Goal: Browse casually: Explore the website without a specific task or goal

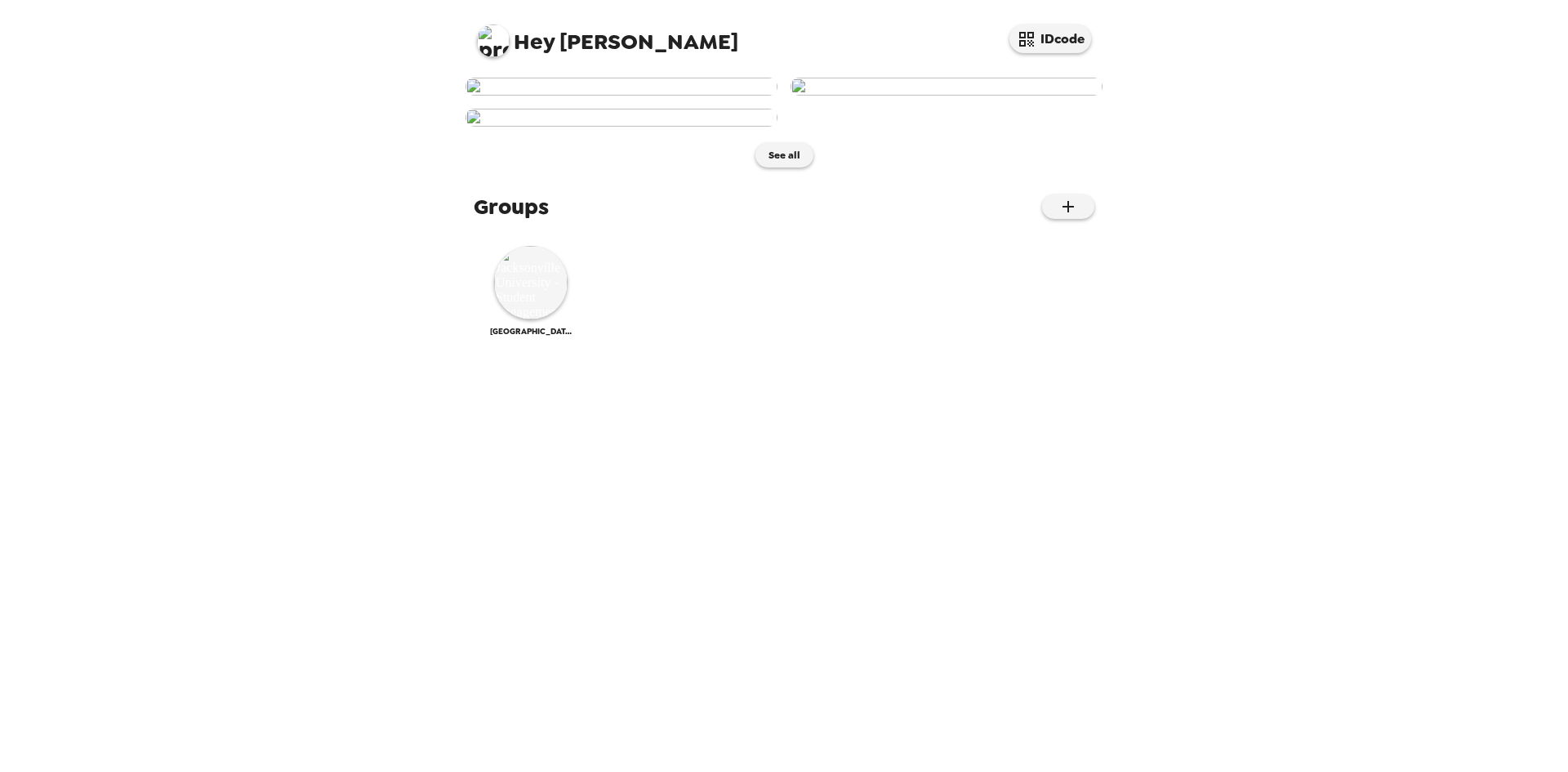
click at [1078, 96] on img at bounding box center [947, 86] width 312 height 18
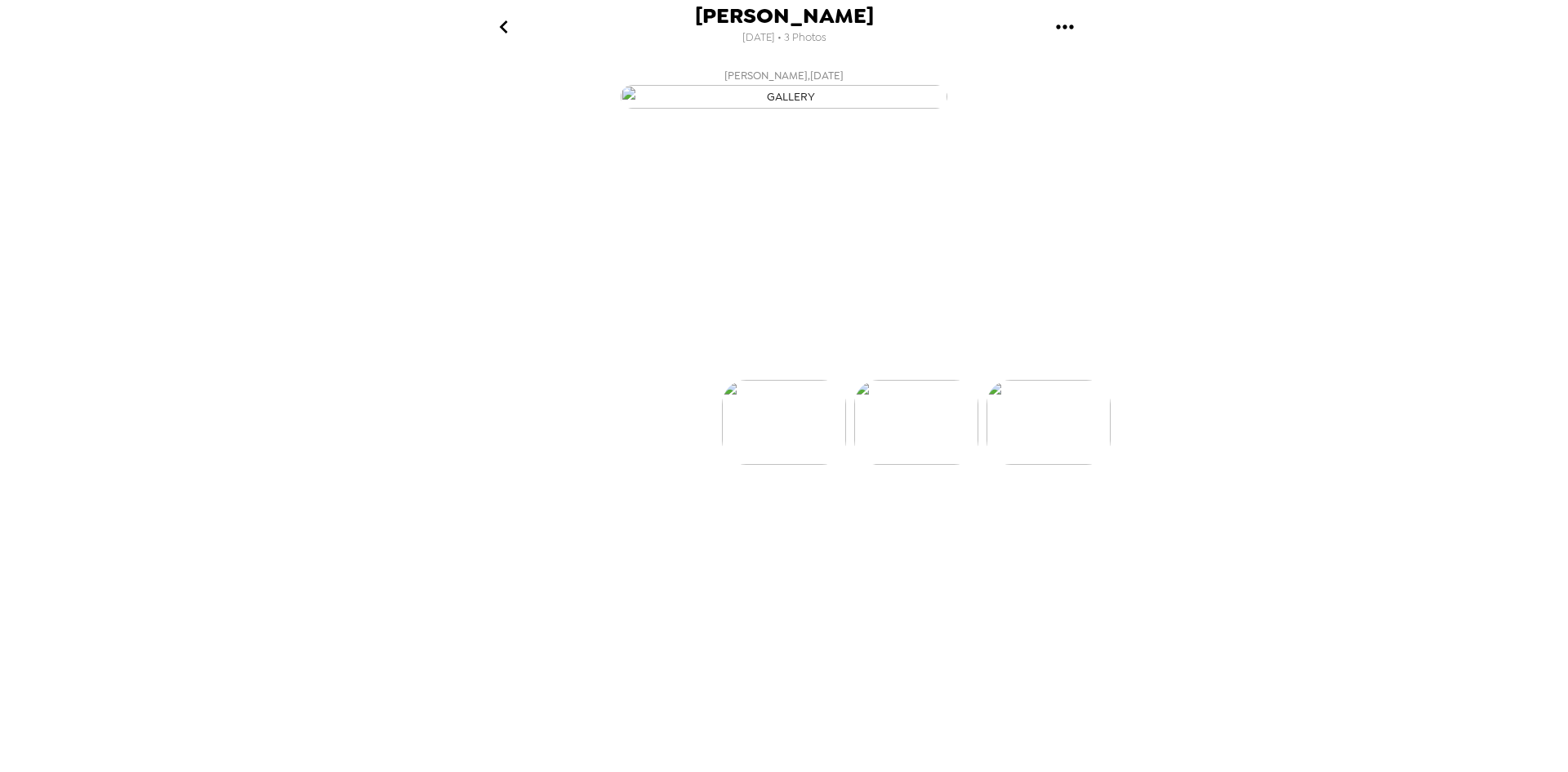
scroll to position [0, 131]
click at [1062, 24] on icon "gallery menu" at bounding box center [1065, 27] width 26 height 26
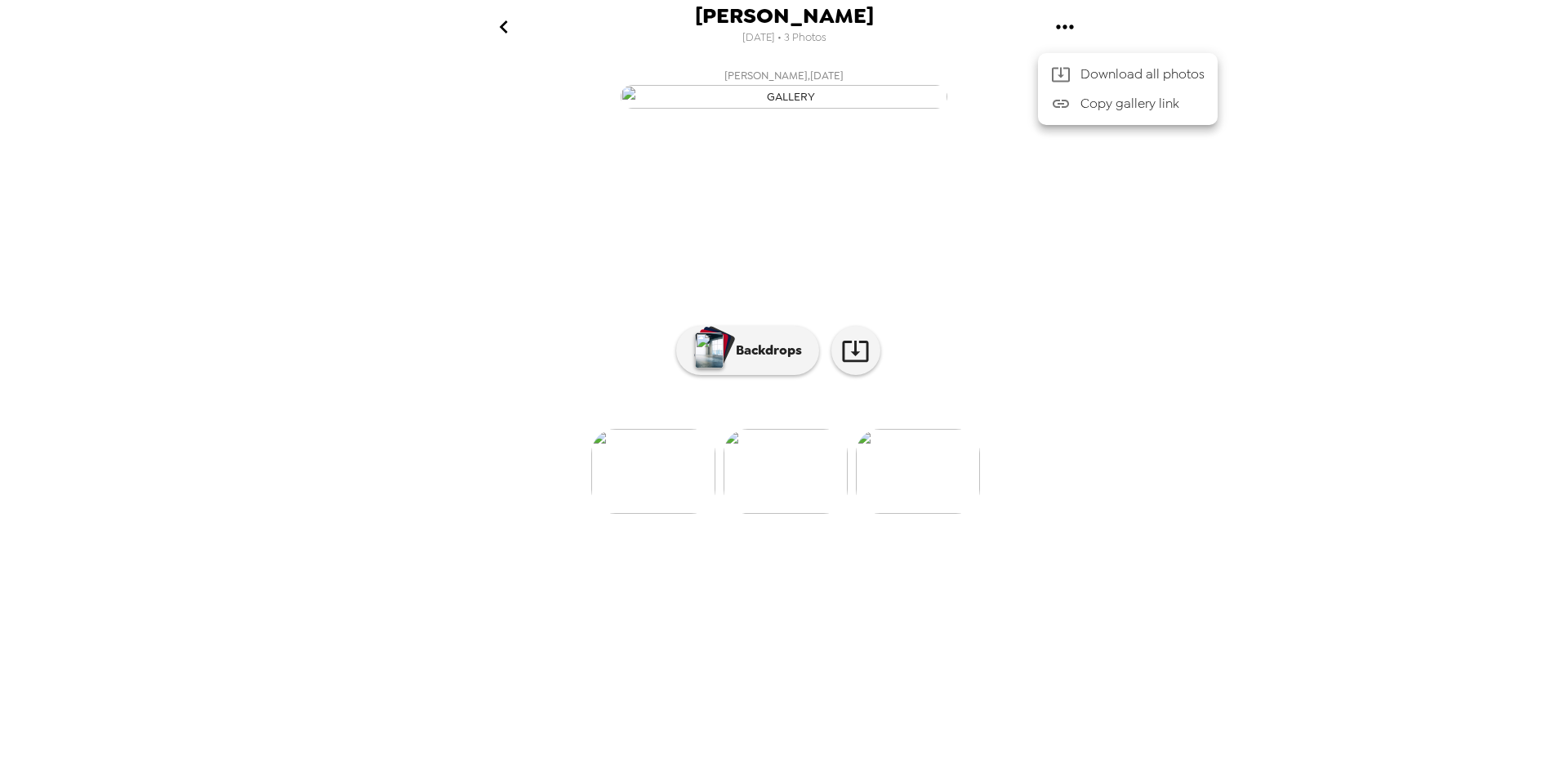
click at [1280, 255] on div at bounding box center [784, 386] width 1568 height 772
click at [514, 35] on icon "go back" at bounding box center [504, 27] width 26 height 26
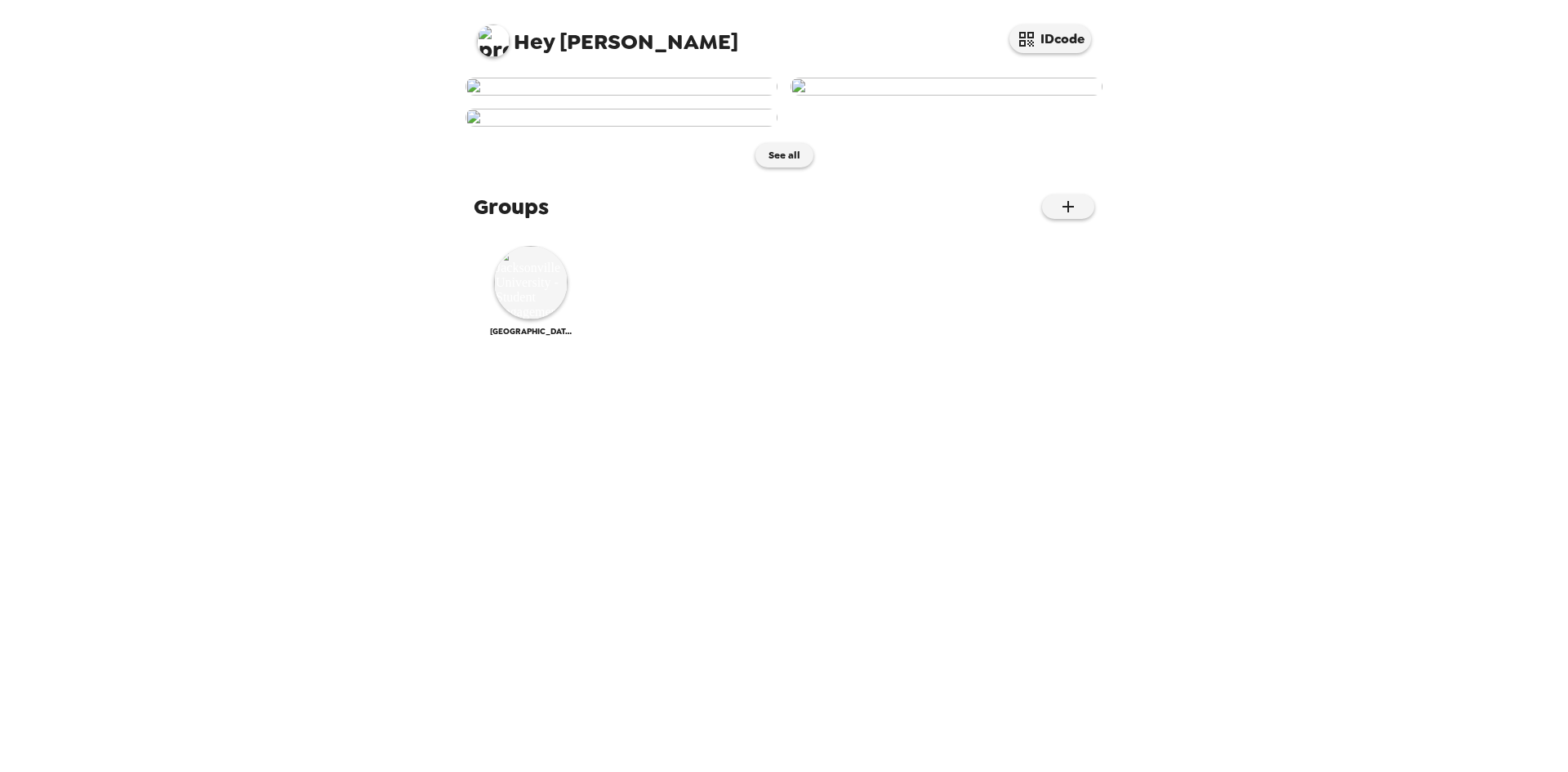
scroll to position [363, 0]
click at [508, 320] on img at bounding box center [531, 282] width 73 height 73
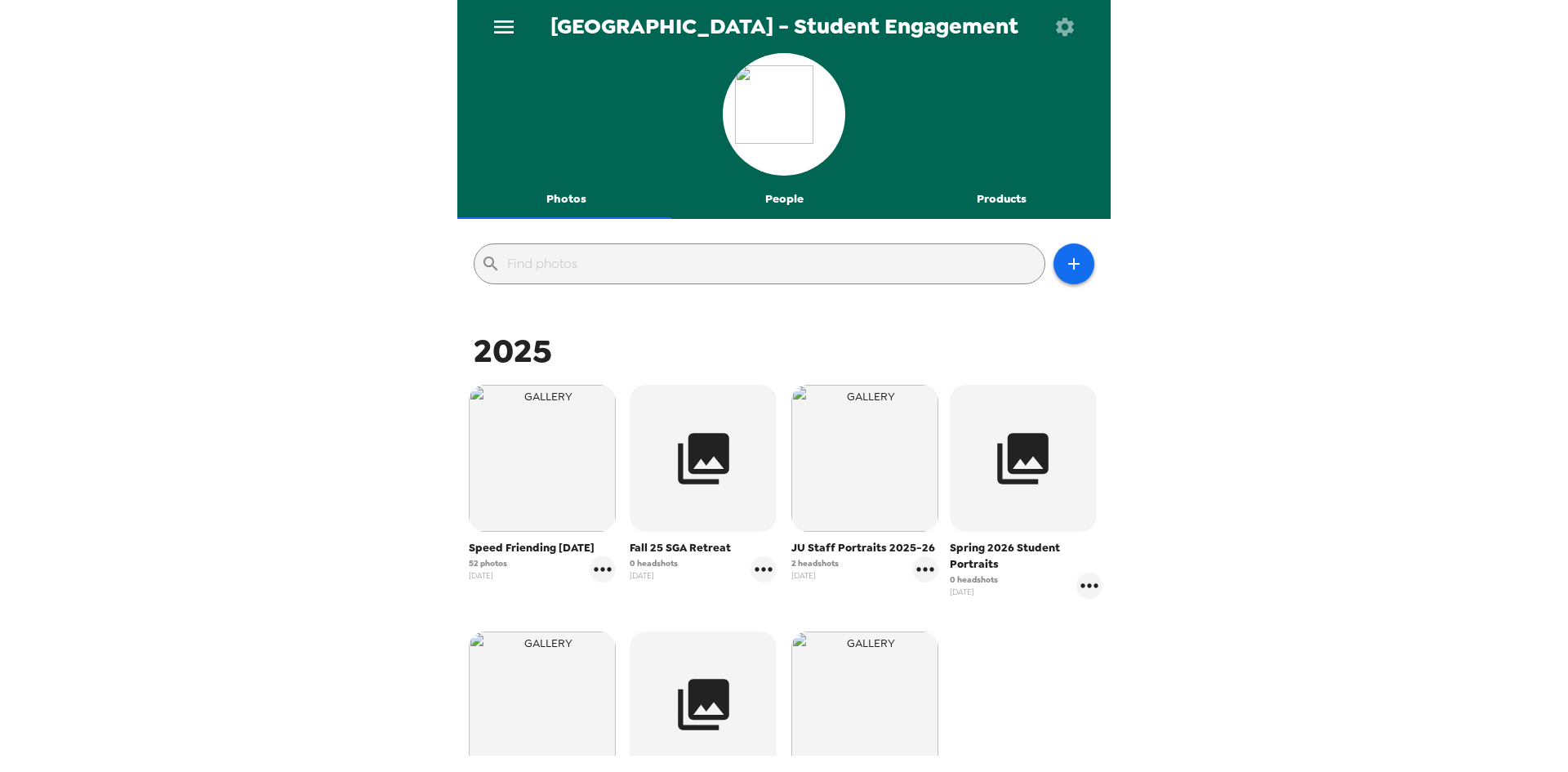
scroll to position [164, 0]
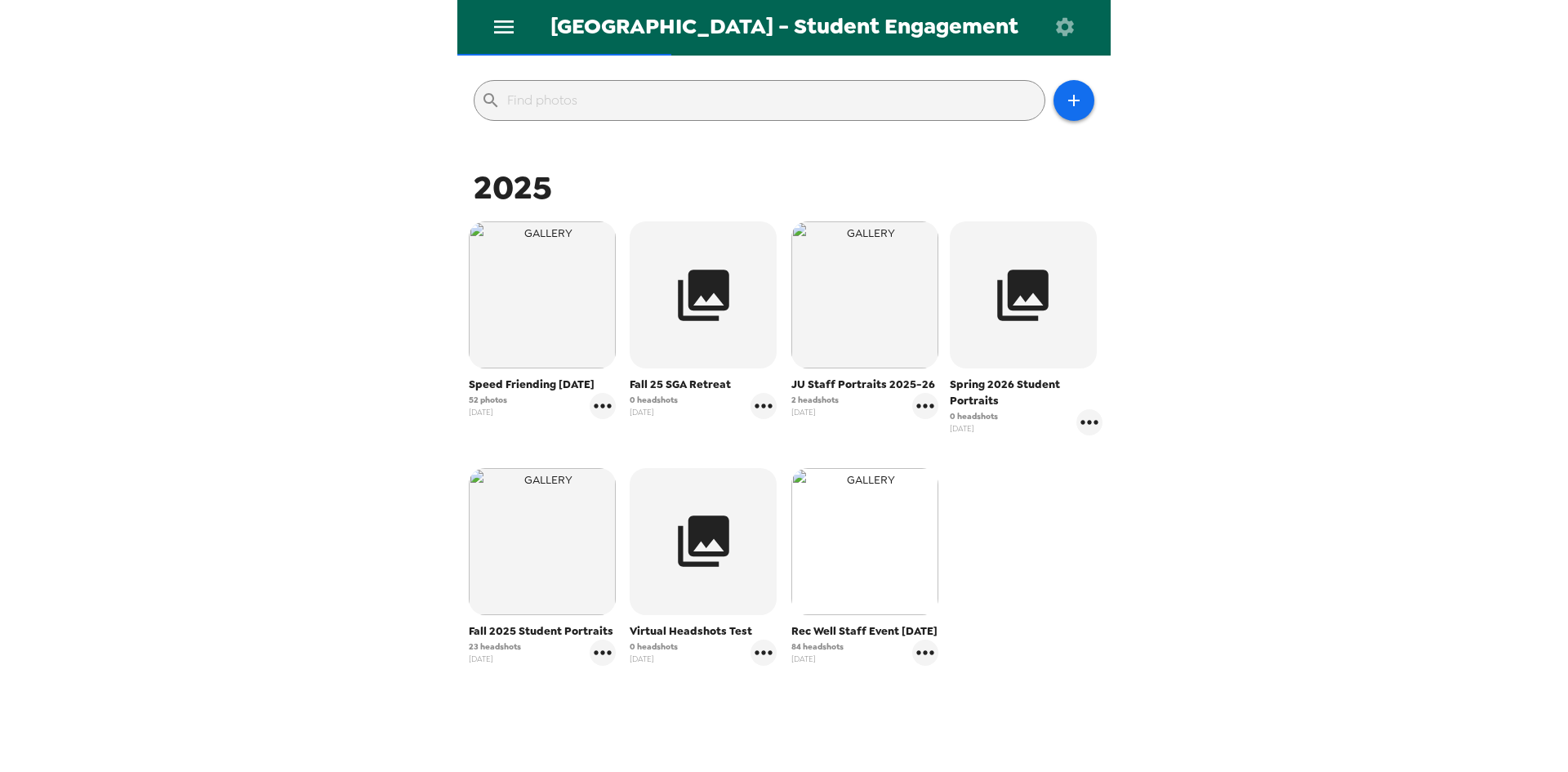
click at [836, 529] on img "button" at bounding box center [865, 541] width 147 height 147
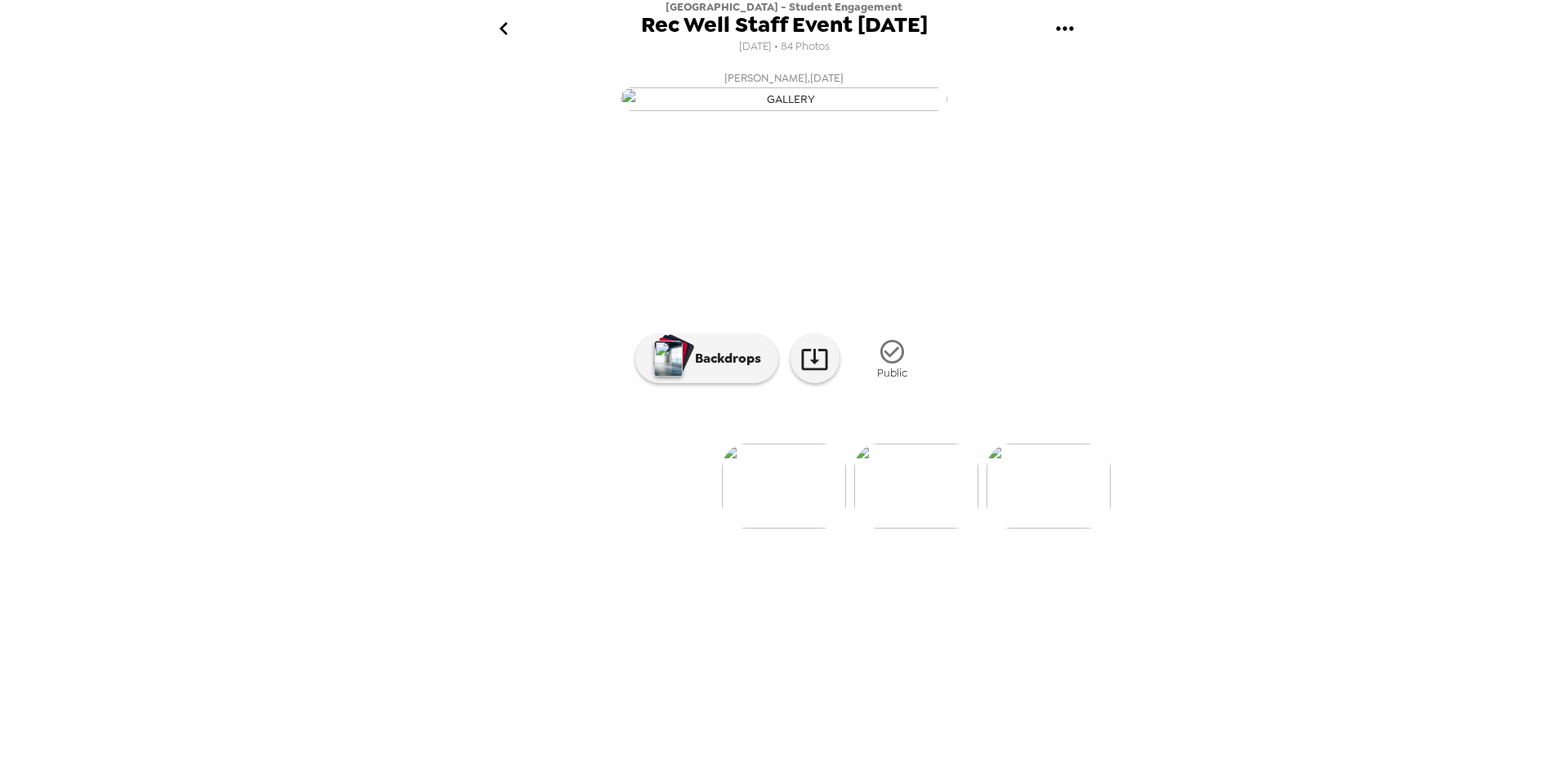
click at [928, 529] on img at bounding box center [916, 486] width 125 height 85
click at [1056, 529] on img at bounding box center [1050, 486] width 125 height 85
click at [912, 529] on img at bounding box center [917, 486] width 125 height 85
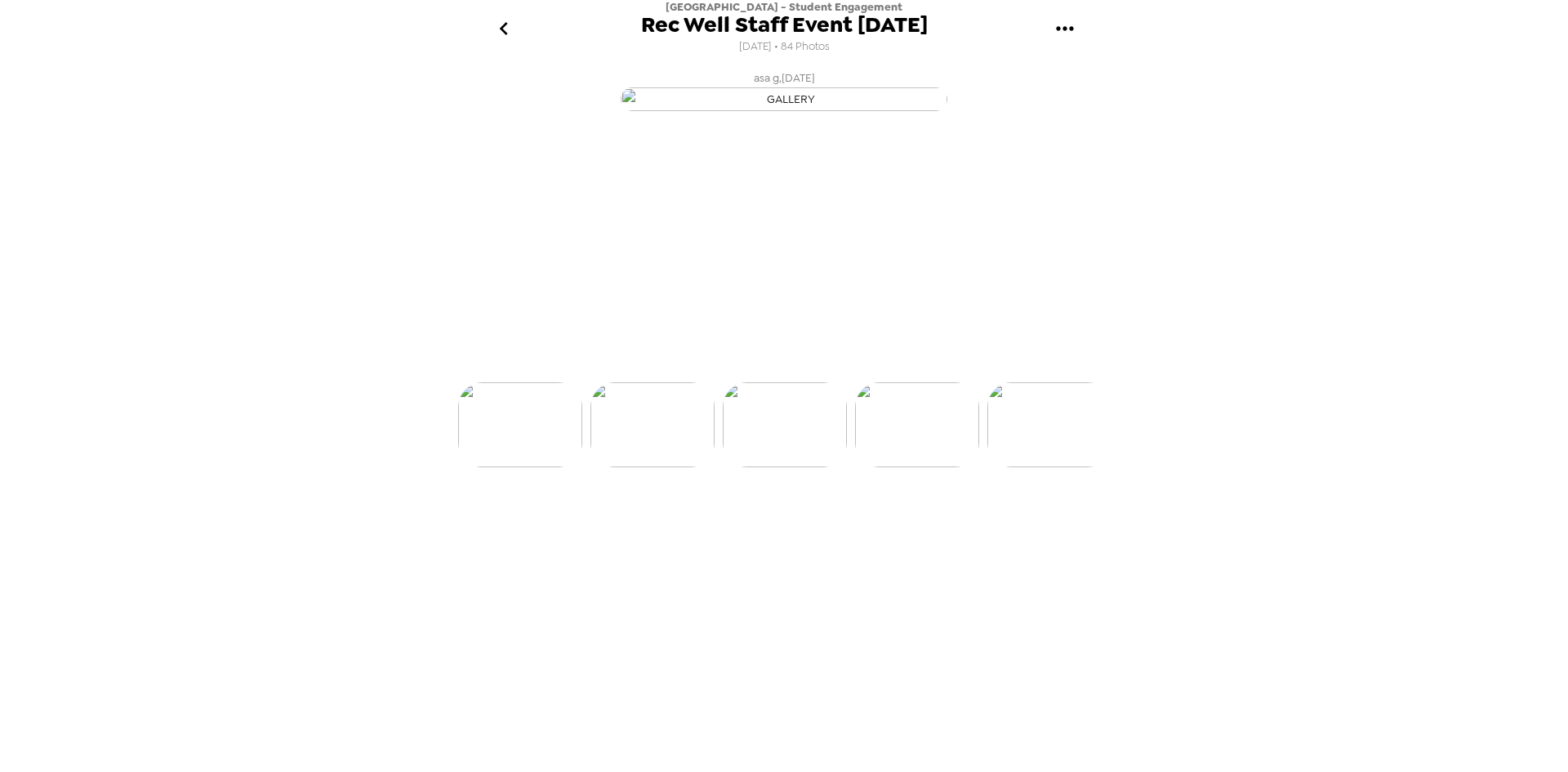
scroll to position [0, 529]
click at [1073, 529] on img at bounding box center [1050, 486] width 125 height 85
click at [1396, 97] on div "[GEOGRAPHIC_DATA] - Student Engagement Rec Well Staff Event [DATE] [DATE] • 84 …" at bounding box center [784, 386] width 1568 height 772
click at [1046, 529] on img at bounding box center [1050, 486] width 125 height 85
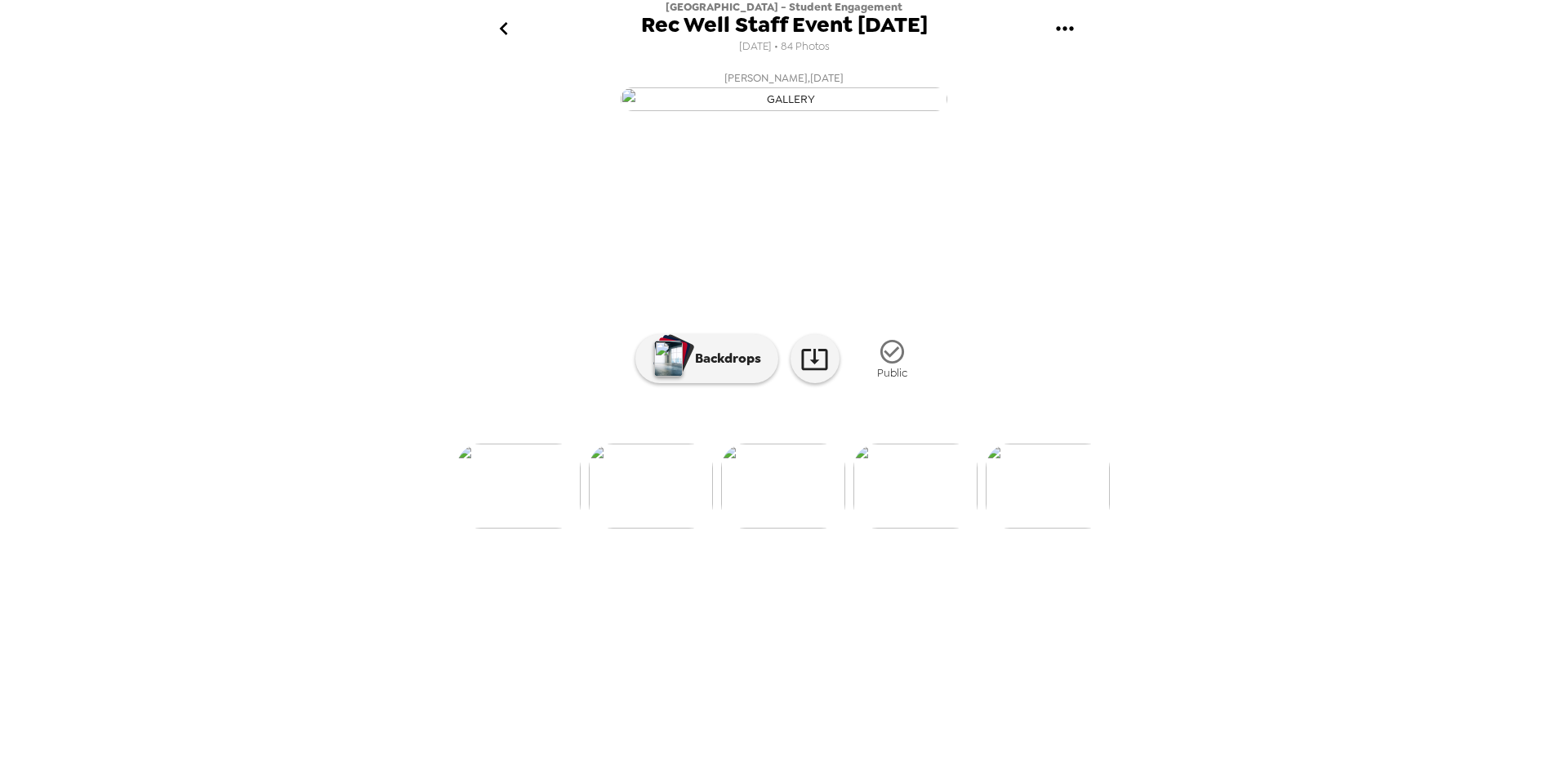
scroll to position [0, 849]
